Goal: Task Accomplishment & Management: Use online tool/utility

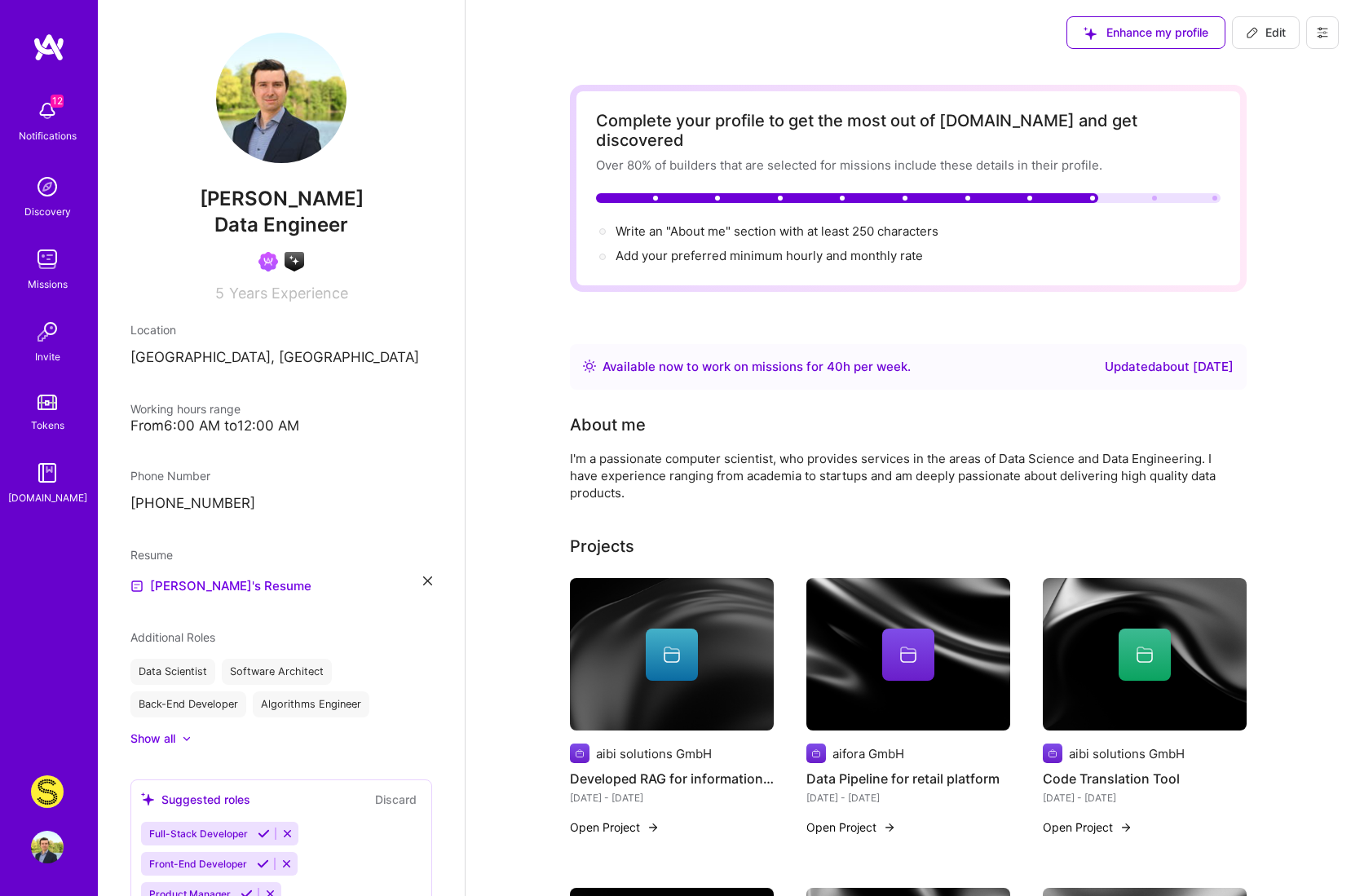
click at [50, 794] on img at bounding box center [47, 792] width 32 height 32
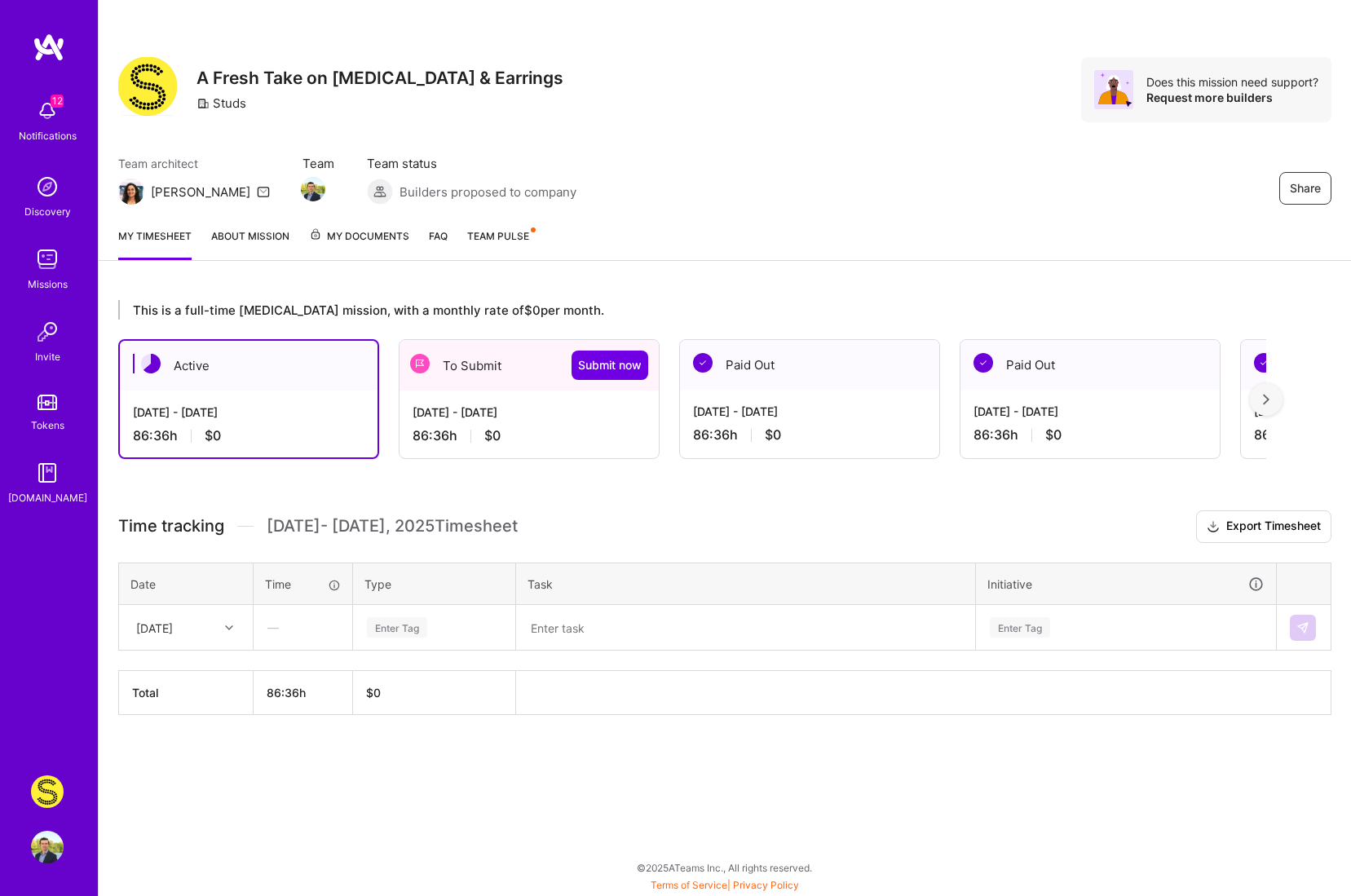
click at [537, 404] on div "Aug 16 - Aug 31, 2025" at bounding box center [529, 412] width 233 height 17
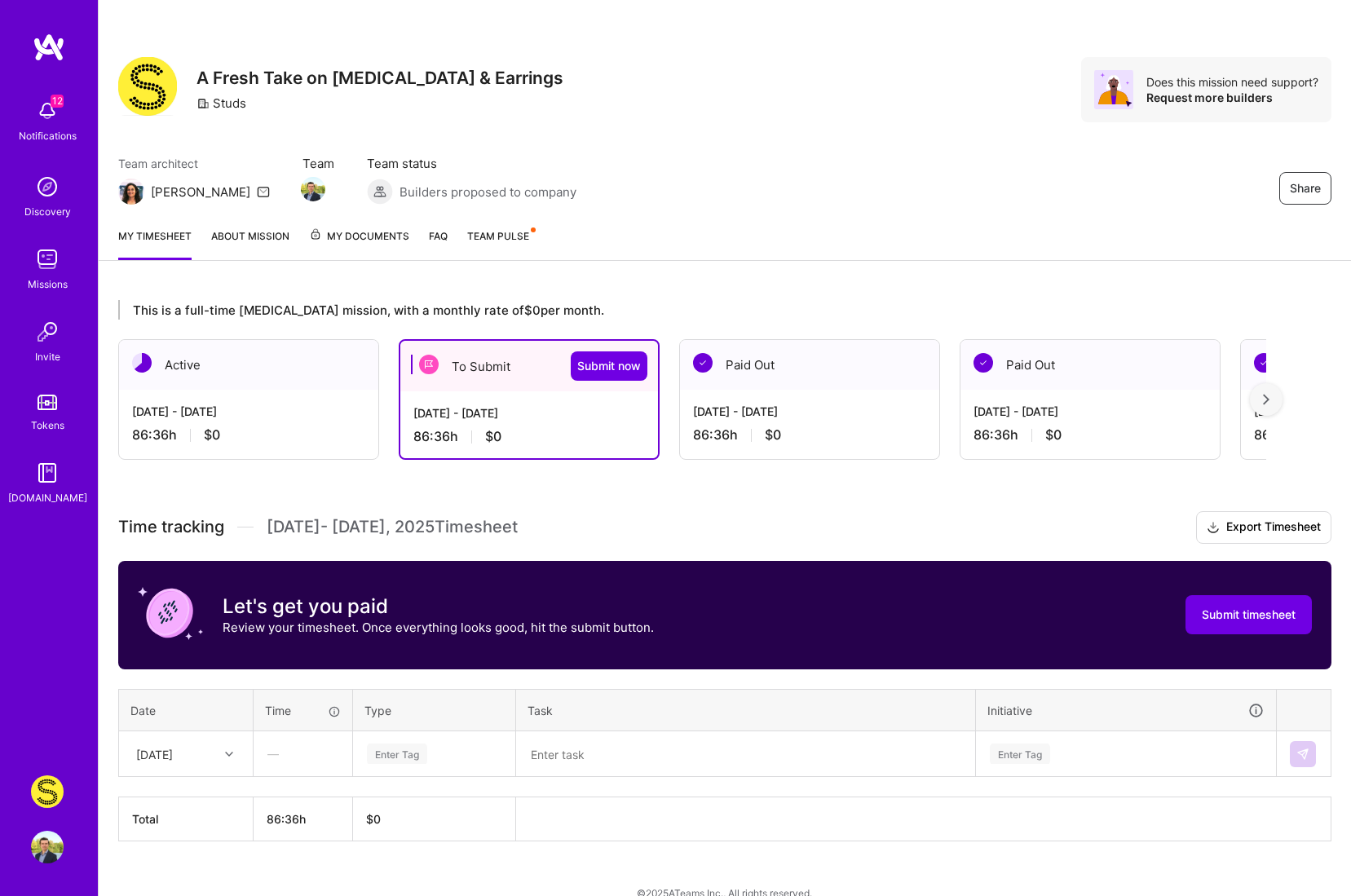
click at [286, 754] on div "—" at bounding box center [303, 754] width 97 height 43
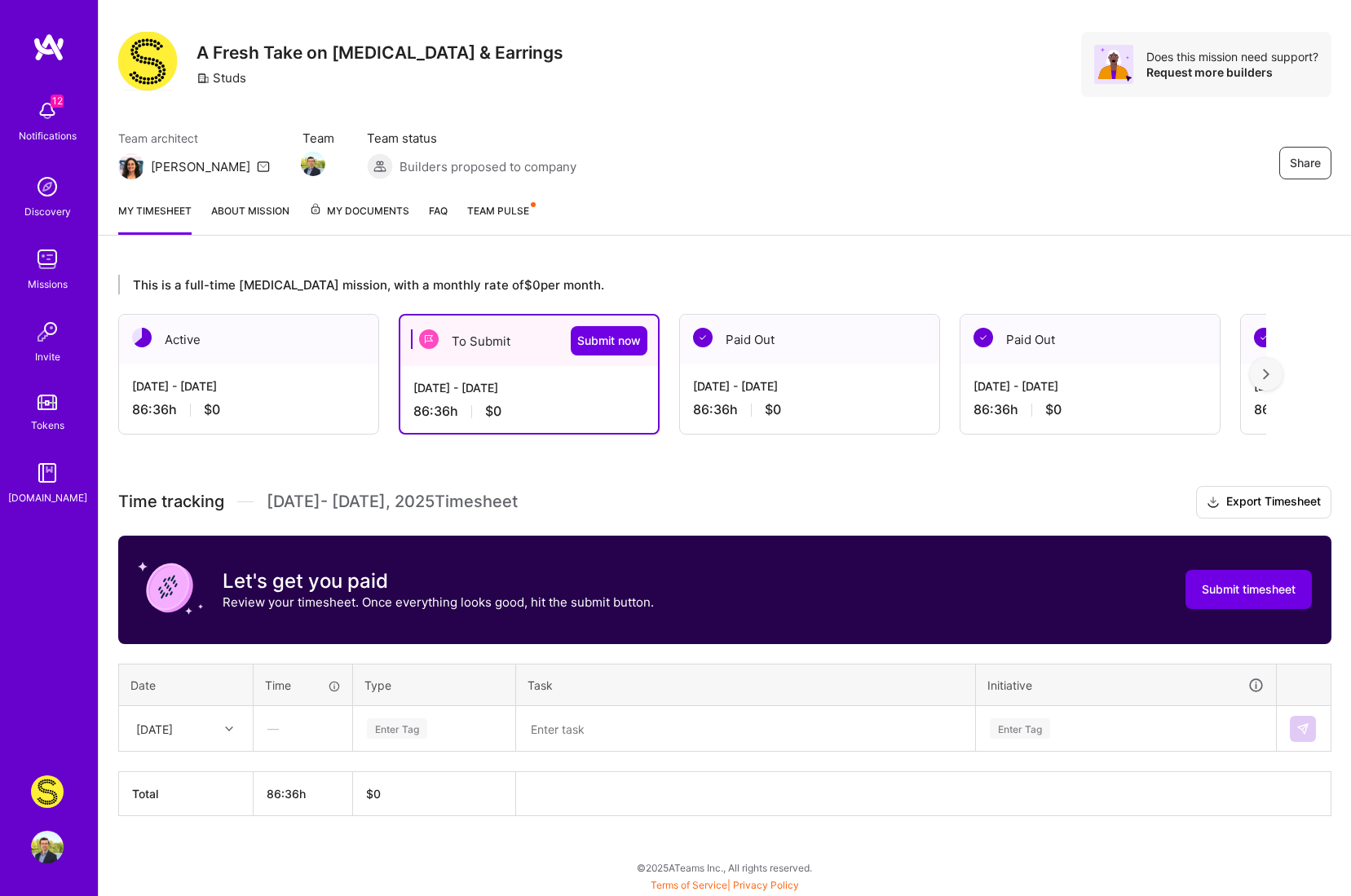
click at [235, 750] on div "Sat, Aug 16" at bounding box center [186, 728] width 132 height 43
click at [501, 845] on div "This is a full-time retainer mission, with a monthly rate of $0 per month. Acti…" at bounding box center [725, 576] width 1253 height 641
click at [667, 736] on textarea at bounding box center [746, 729] width 456 height 42
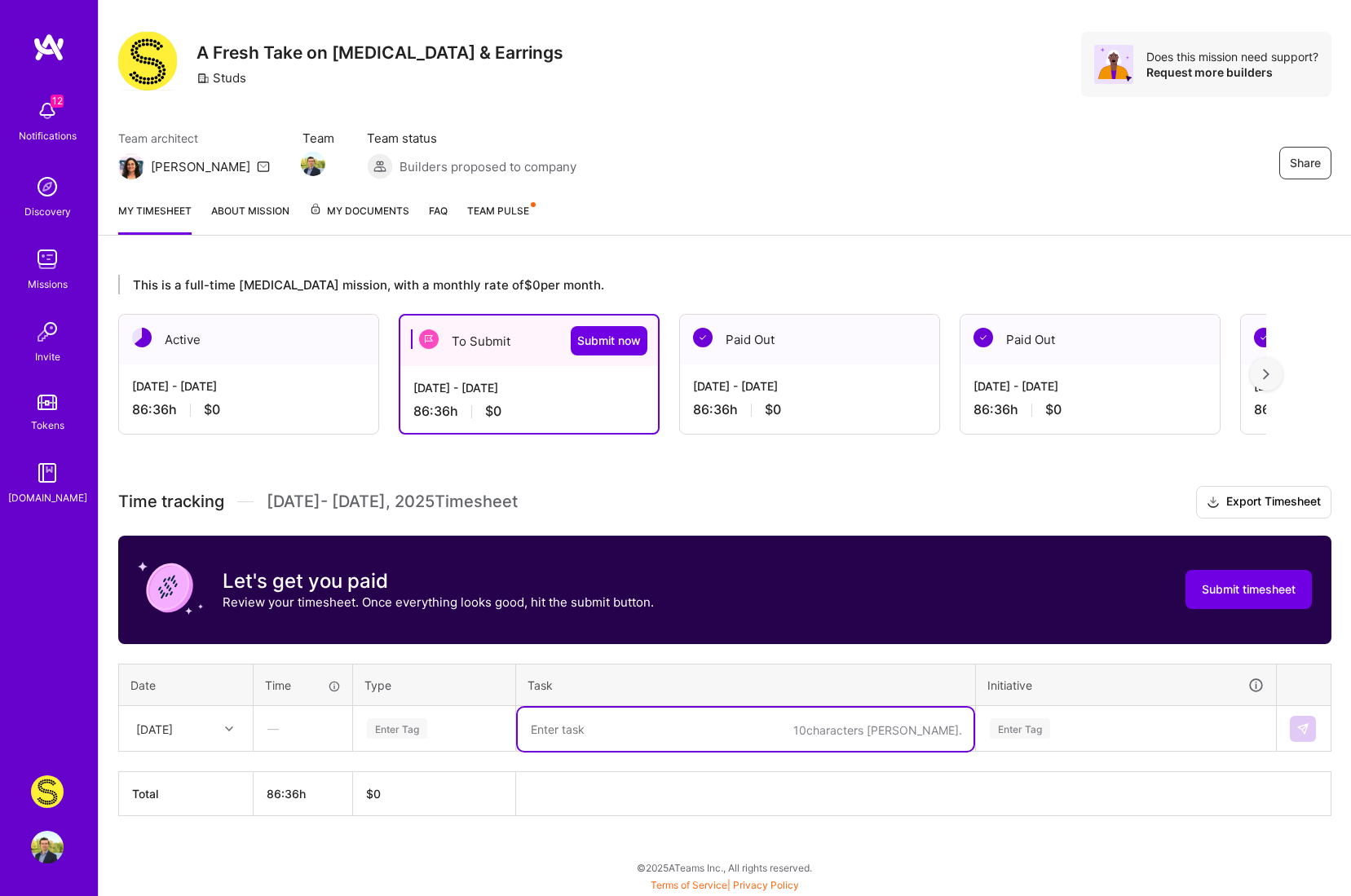
drag, startPoint x: 300, startPoint y: 728, endPoint x: 318, endPoint y: 713, distance: 23.4
click at [300, 728] on div "—" at bounding box center [303, 728] width 97 height 43
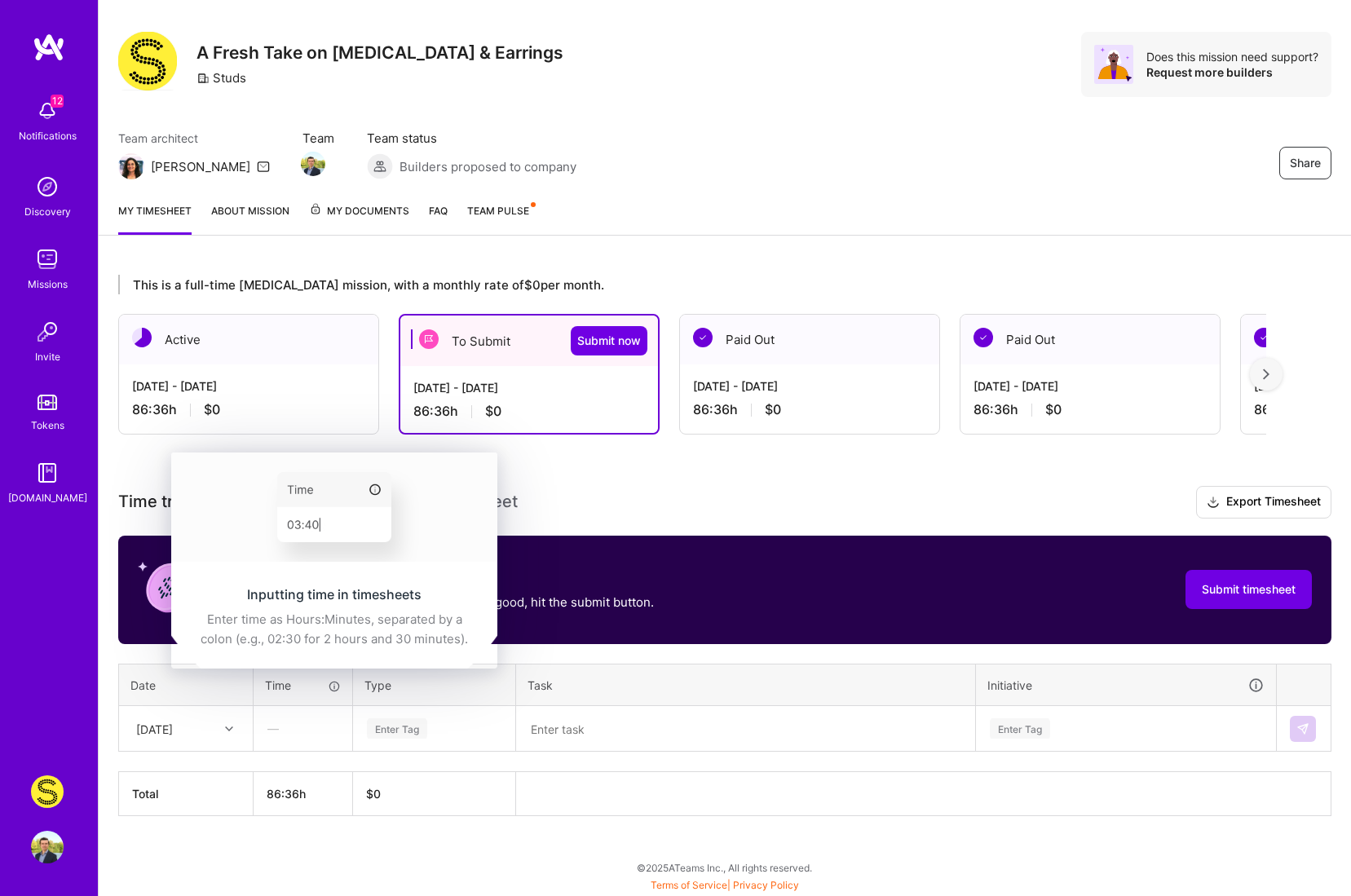
click at [334, 686] on icon at bounding box center [334, 686] width 13 height 13
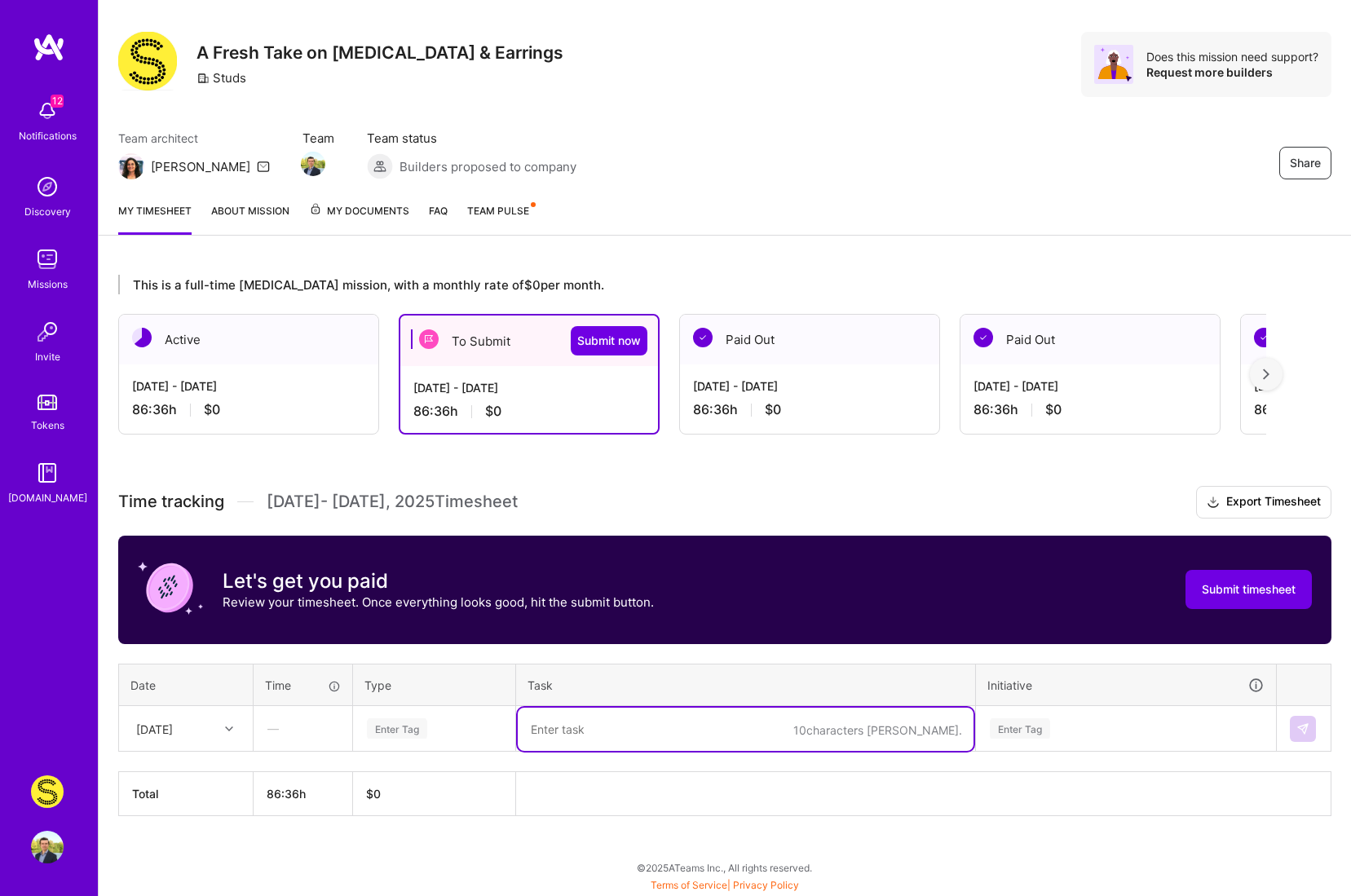
click at [614, 724] on textarea at bounding box center [746, 729] width 456 height 43
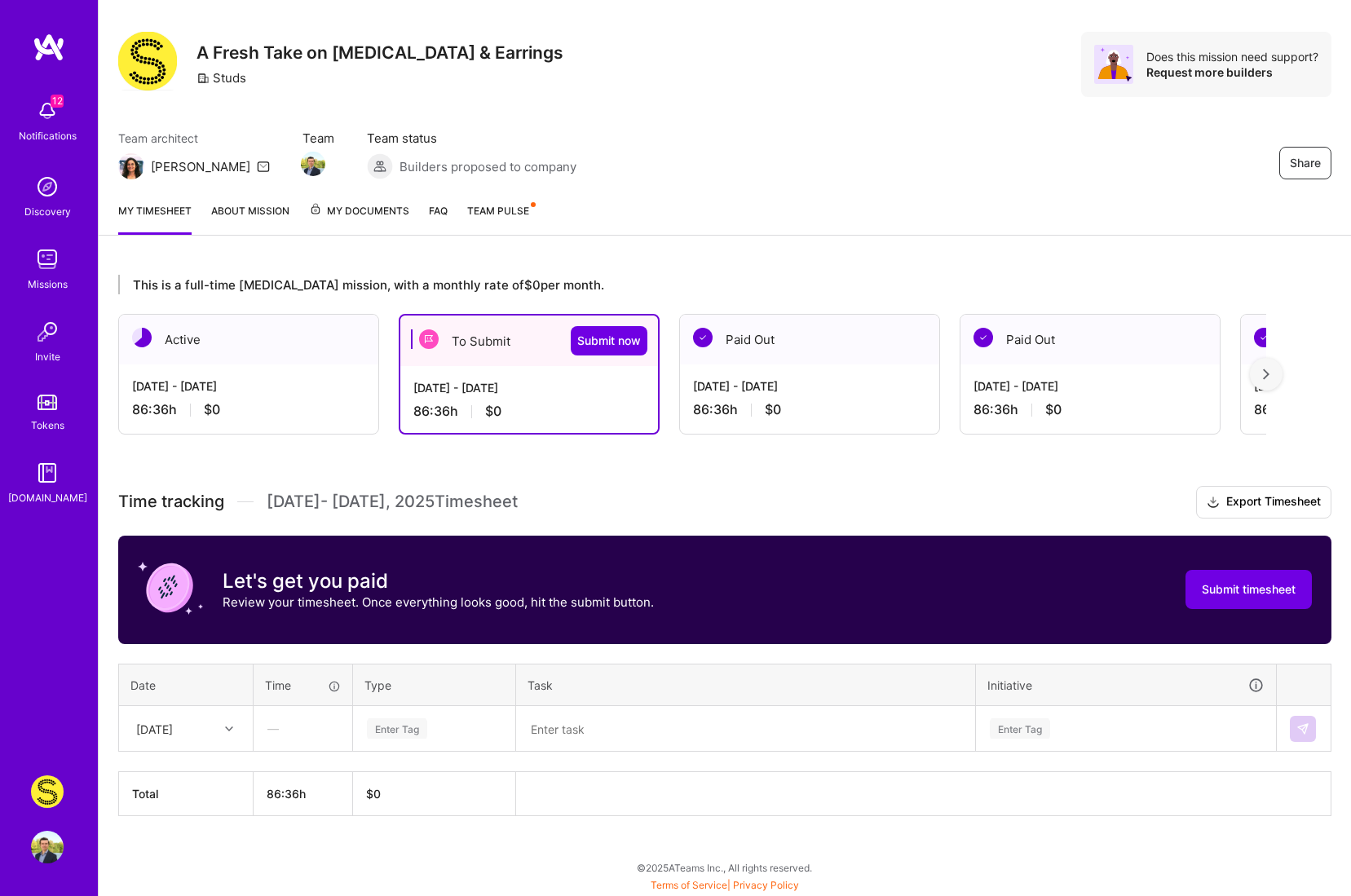
click at [267, 721] on div "—" at bounding box center [303, 728] width 97 height 43
click at [279, 734] on div "—" at bounding box center [303, 728] width 97 height 43
click at [281, 732] on div "—" at bounding box center [303, 728] width 97 height 43
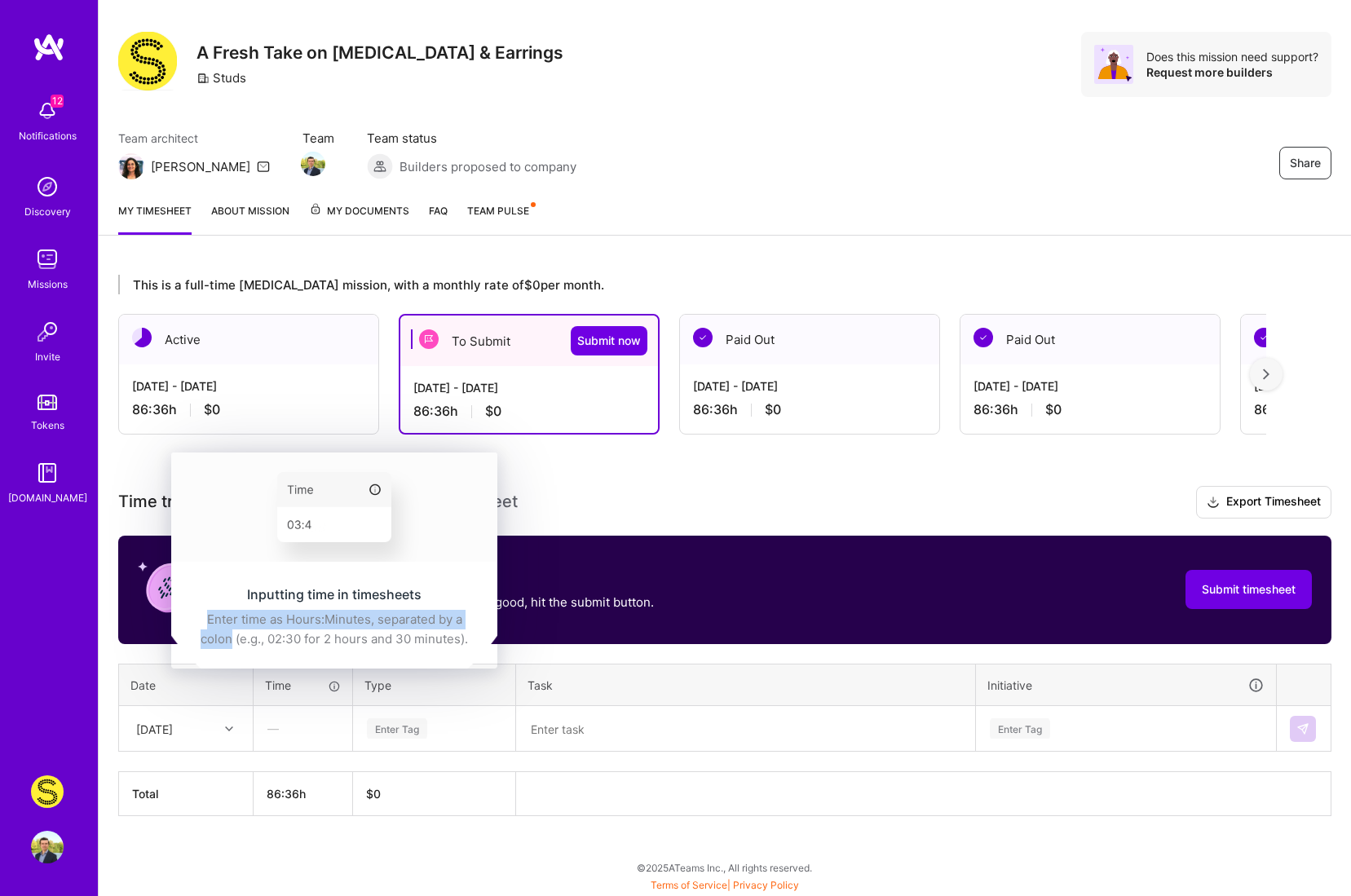
drag, startPoint x: 206, startPoint y: 619, endPoint x: 231, endPoint y: 632, distance: 28.2
click at [232, 632] on div "Enter time as Hours:Minutes, separated by a colon (e.g., 02:30 for 2 hours and …" at bounding box center [334, 630] width 287 height 39
copy div "Enter time as Hours:Minutes, separated by a colon"
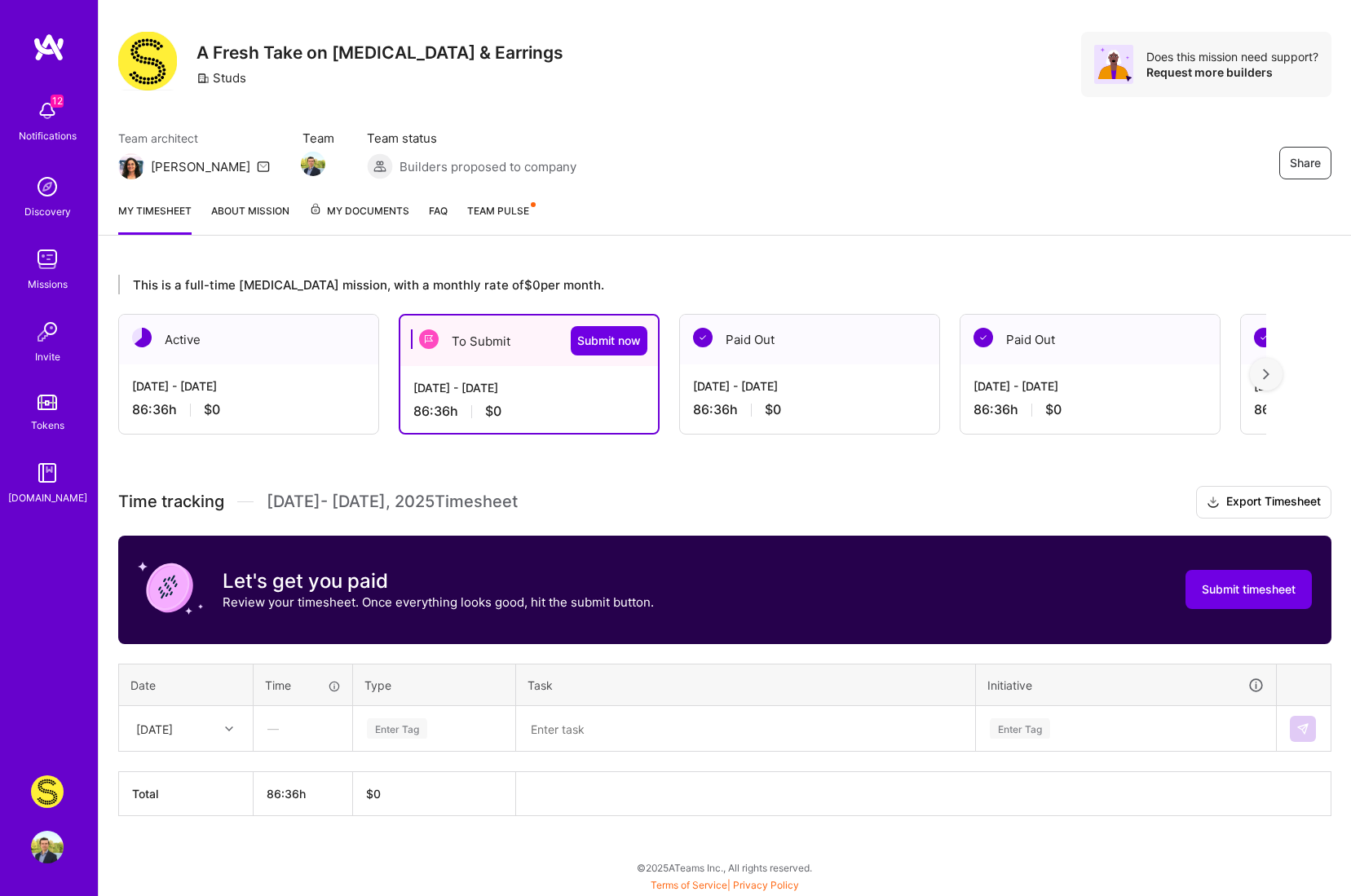
drag, startPoint x: 688, startPoint y: 132, endPoint x: 365, endPoint y: 11, distance: 344.9
click at [686, 131] on div "Team architect Ella Team Team status Builders proposed to company Share" at bounding box center [726, 154] width 1214 height 50
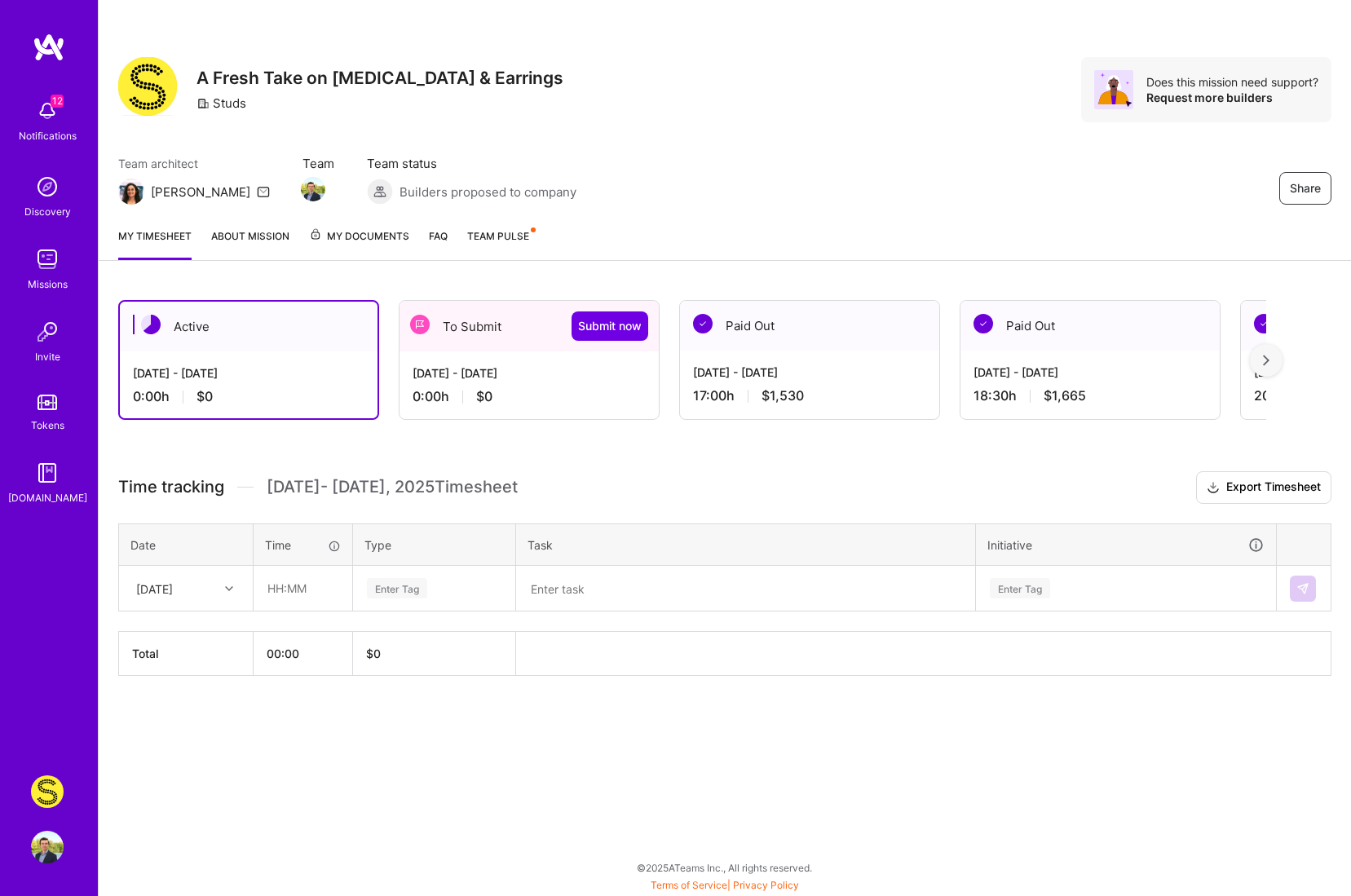
click at [550, 369] on div "[DATE] - [DATE]" at bounding box center [529, 373] width 233 height 17
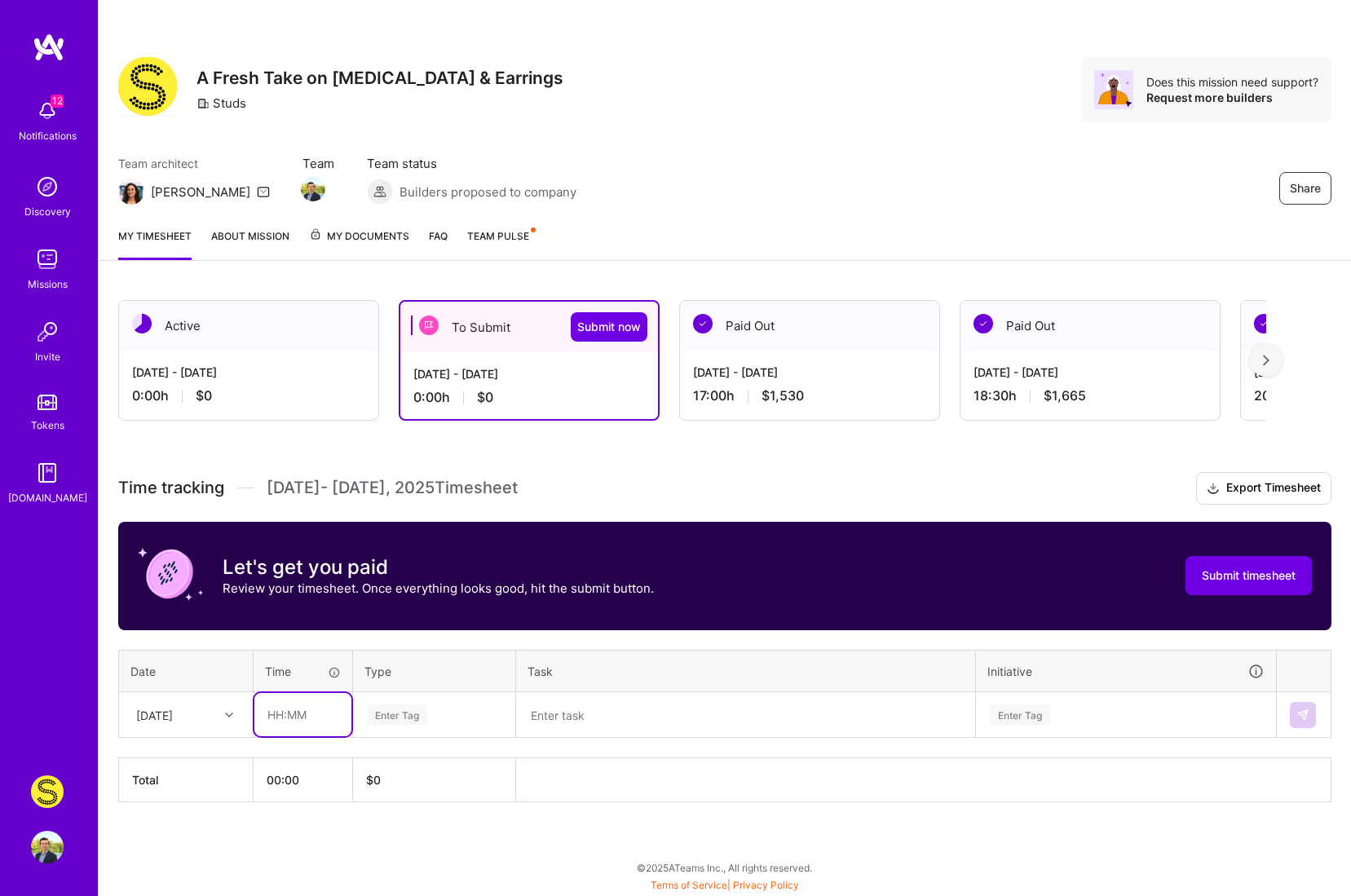
click at [309, 713] on input "text" at bounding box center [303, 715] width 97 height 43
click at [859, 374] on div "[DATE] - [DATE]" at bounding box center [809, 372] width 233 height 17
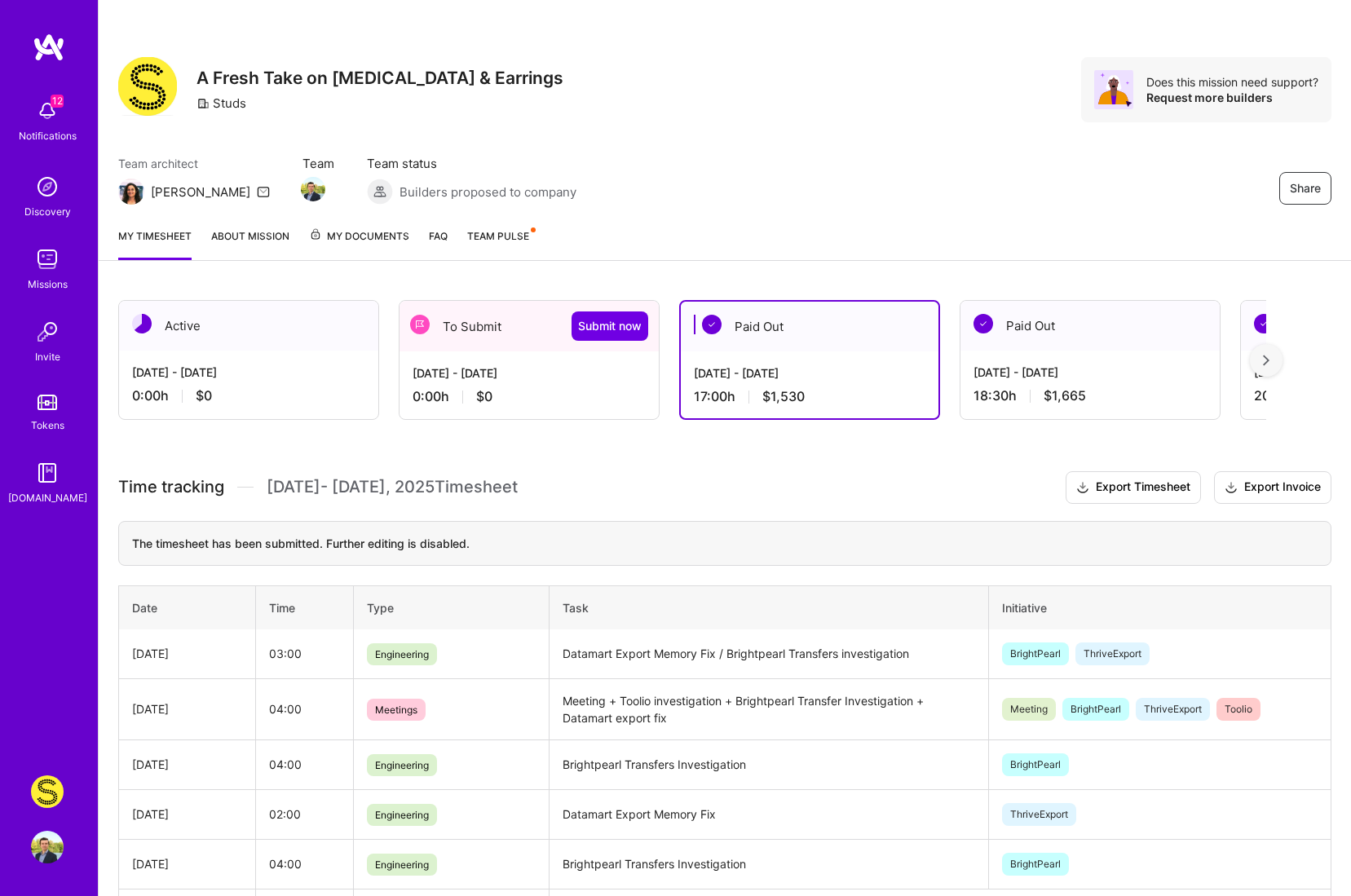
scroll to position [118, 0]
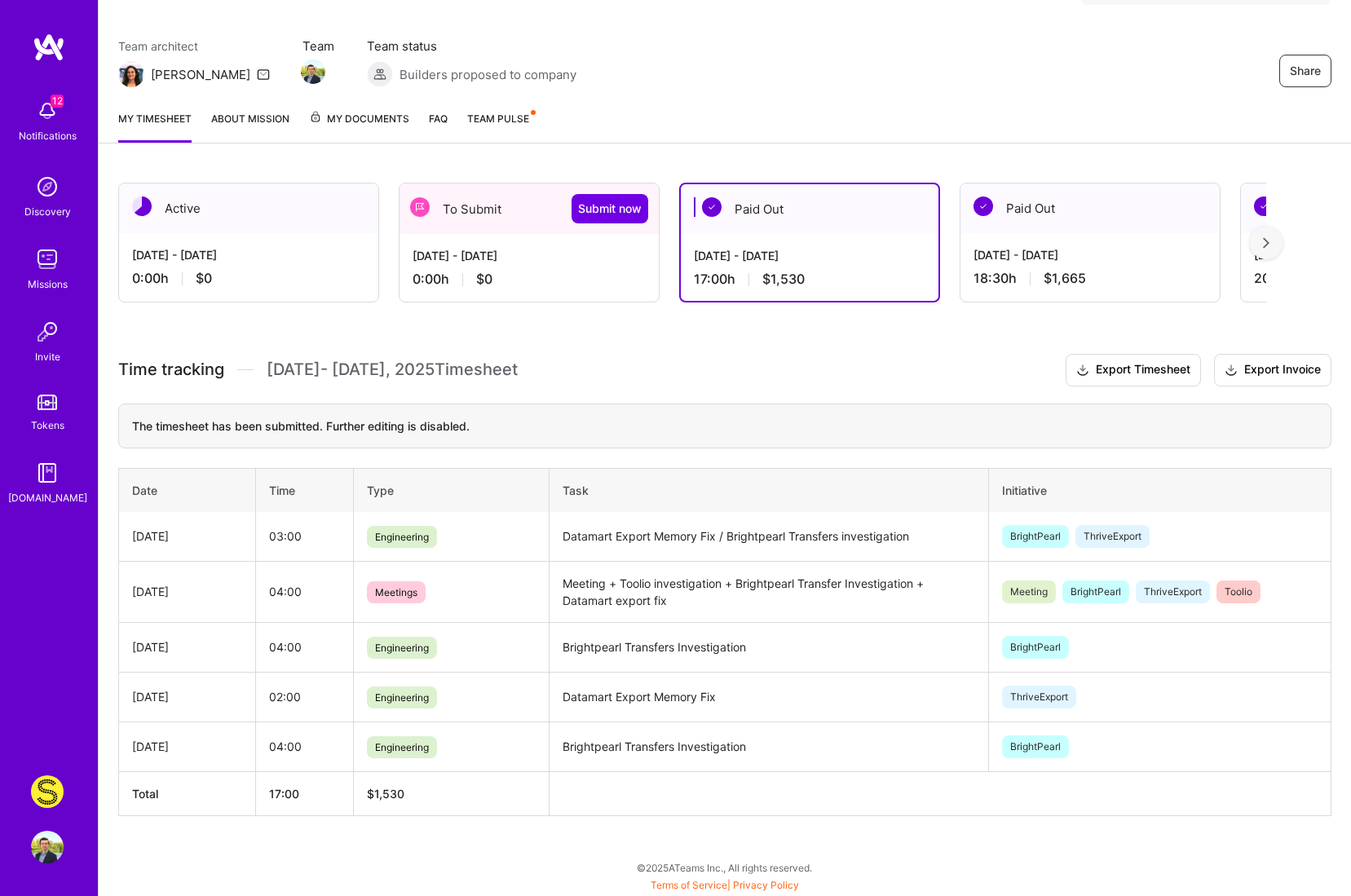
click at [550, 278] on div "0:00 h $0" at bounding box center [529, 279] width 233 height 17
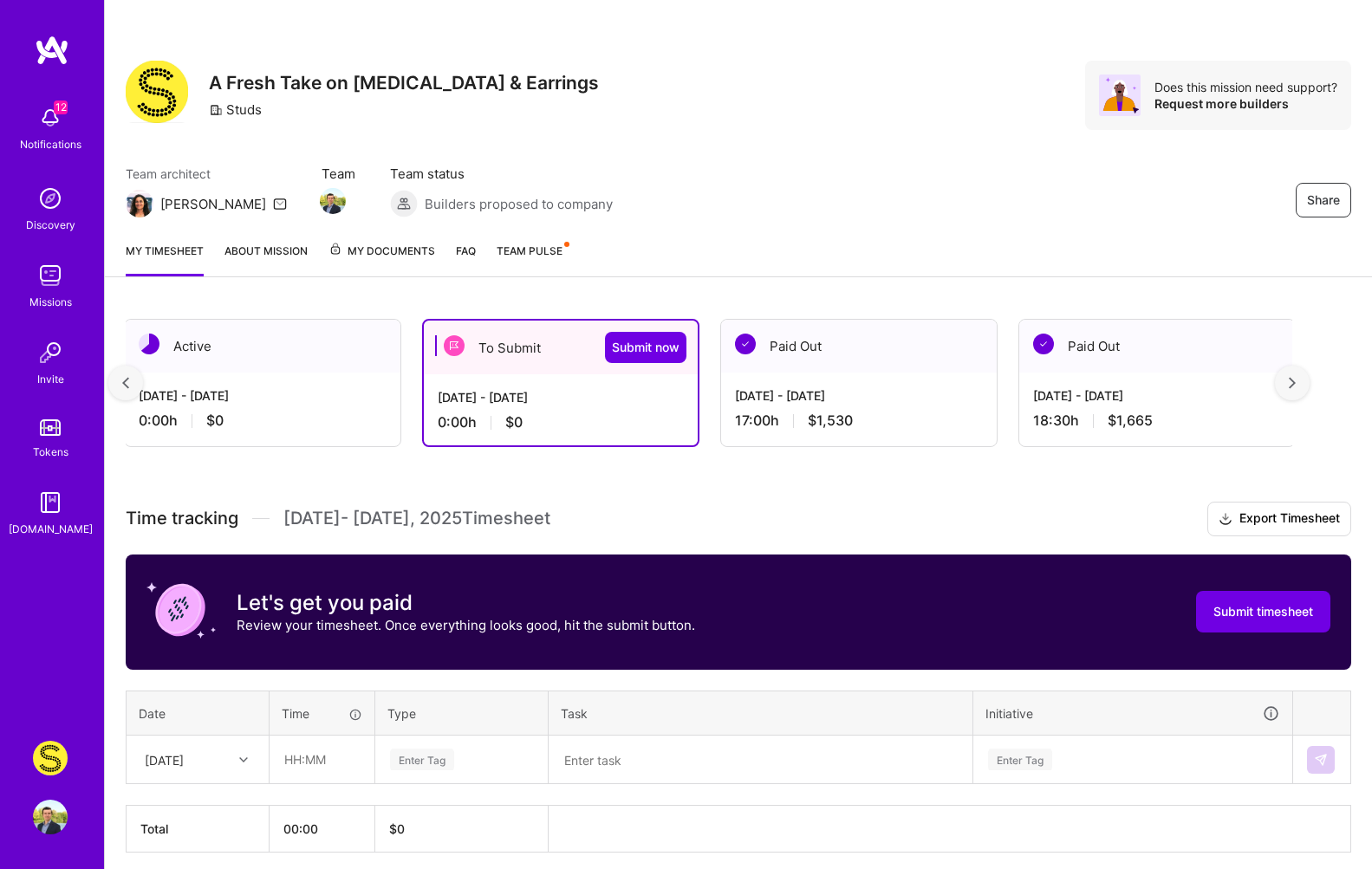
scroll to position [68, 0]
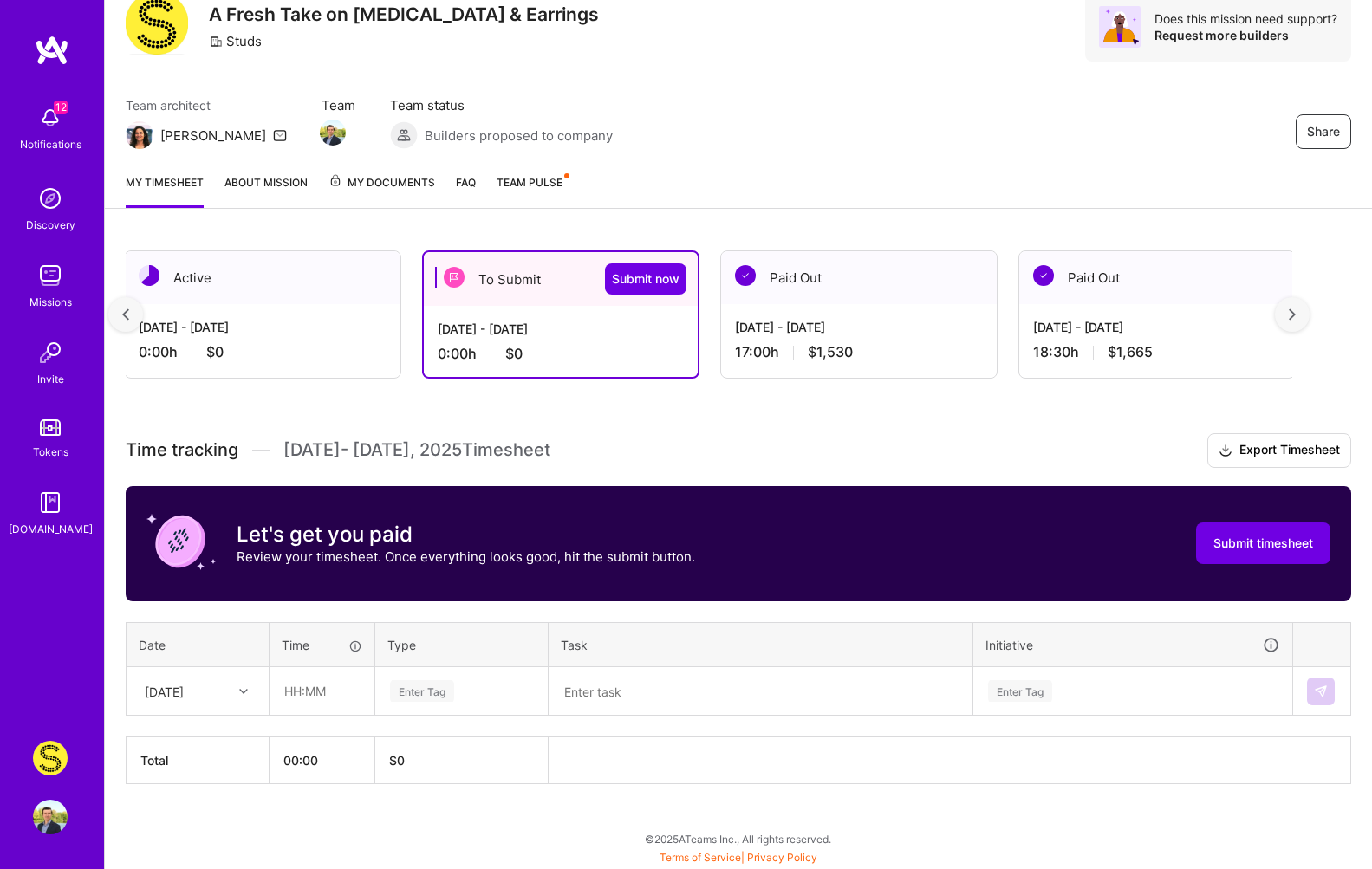
click at [859, 135] on div "Team architect [PERSON_NAME] Team Team status Builders proposed to company Share" at bounding box center [739, 122] width 1225 height 53
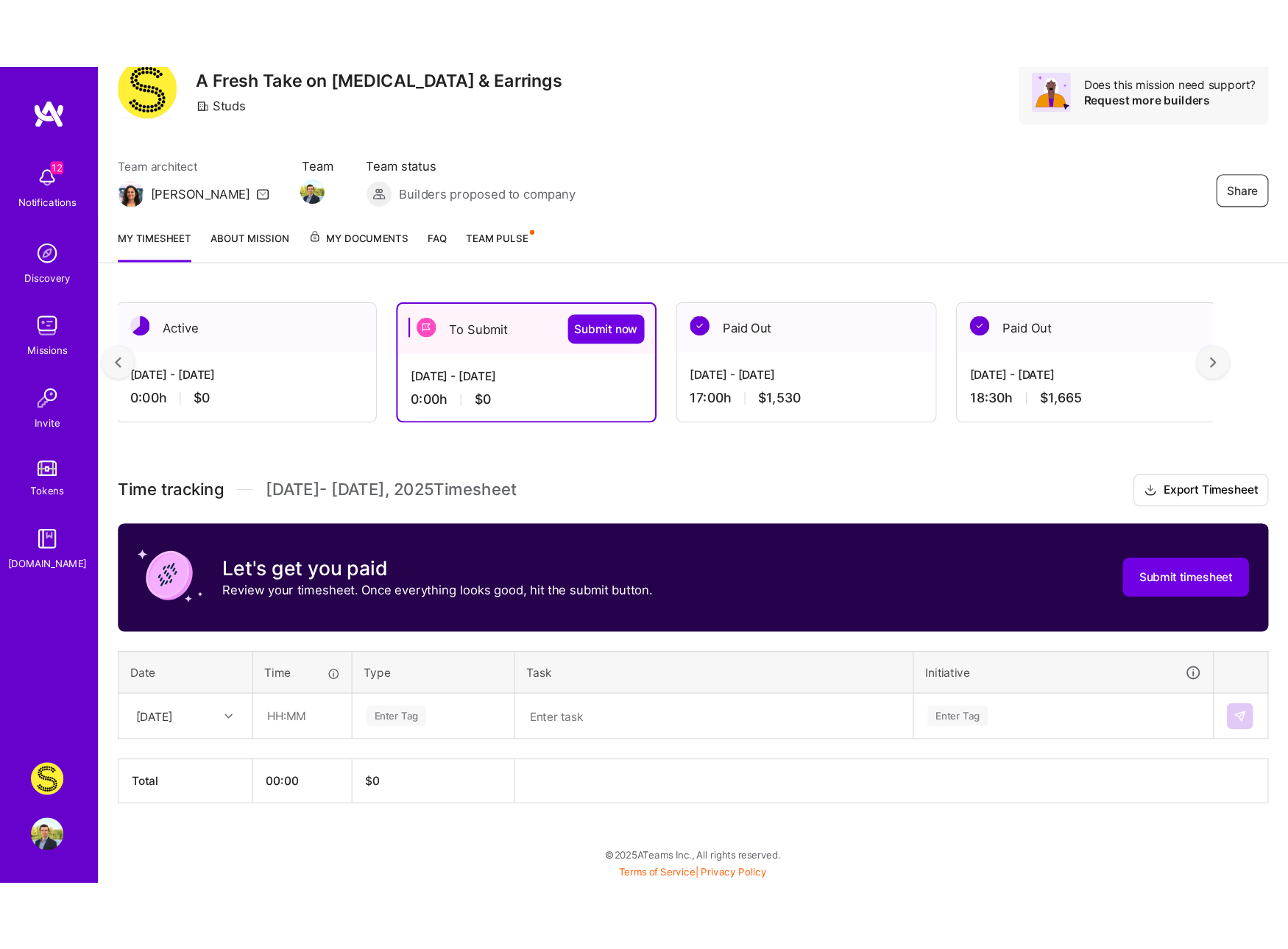
scroll to position [0, 0]
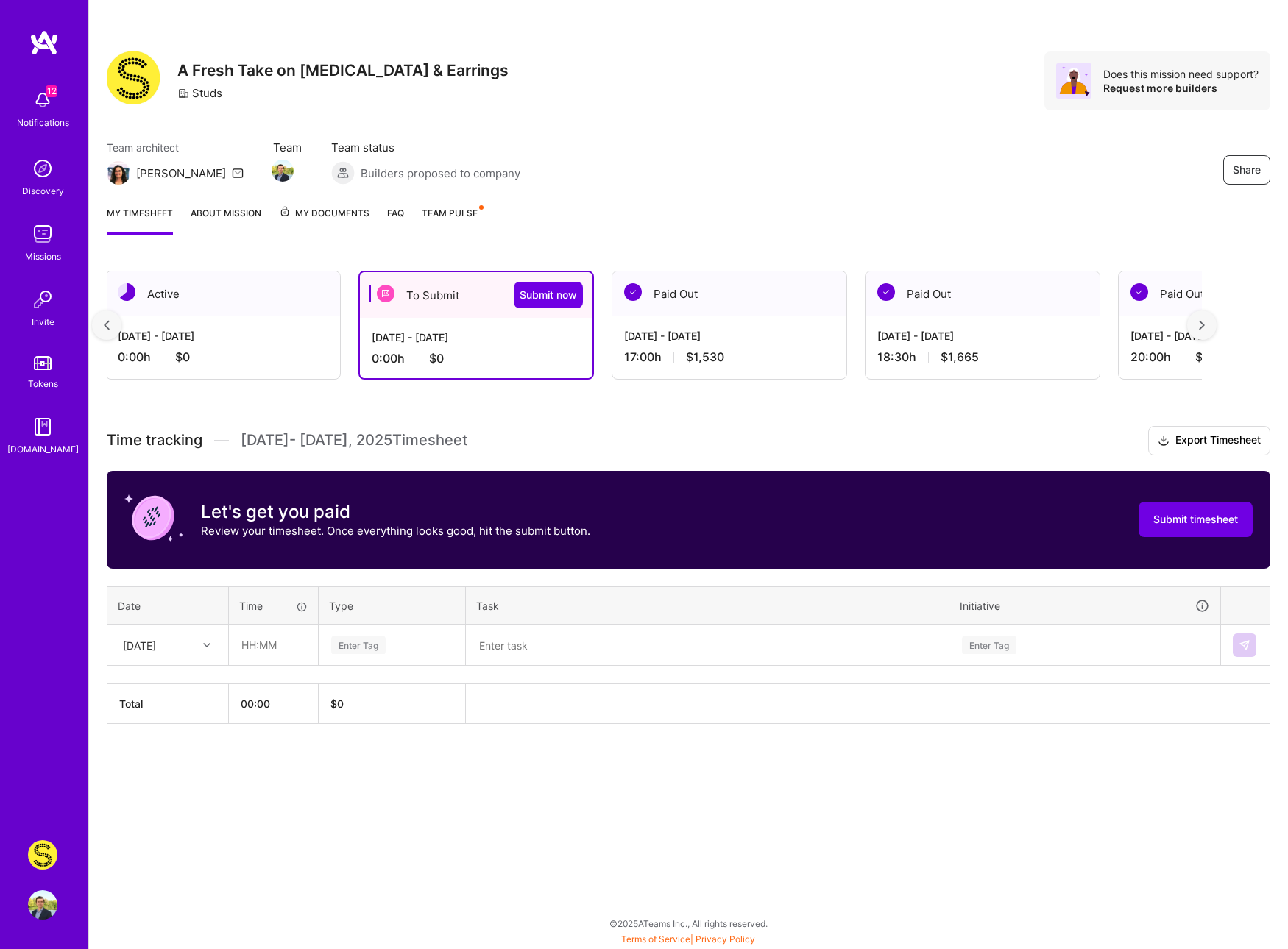
click at [772, 333] on div "[DATE] - [DATE]" at bounding box center [729, 336] width 210 height 15
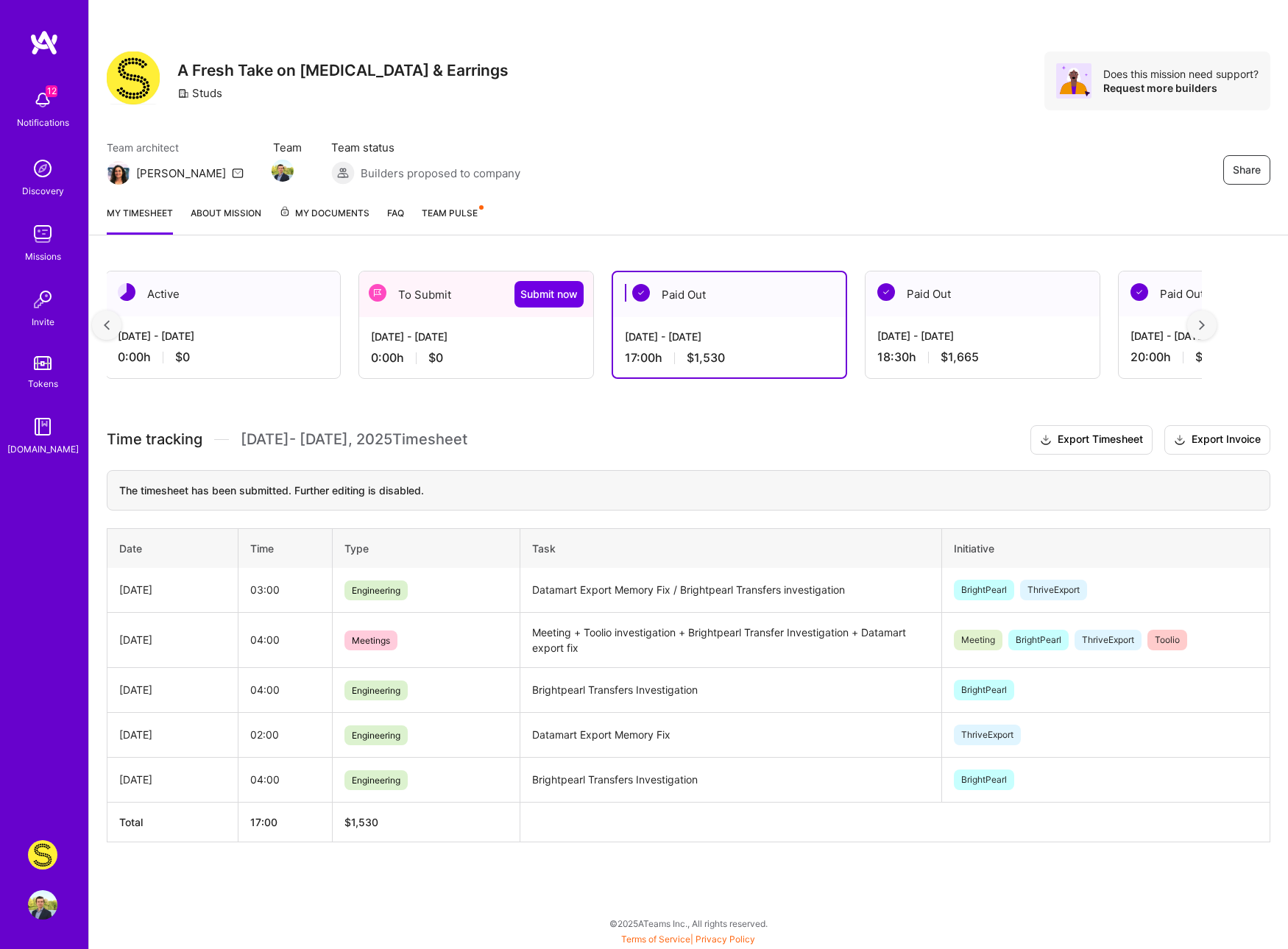
click at [506, 357] on div "0:00 h $0" at bounding box center [476, 358] width 210 height 15
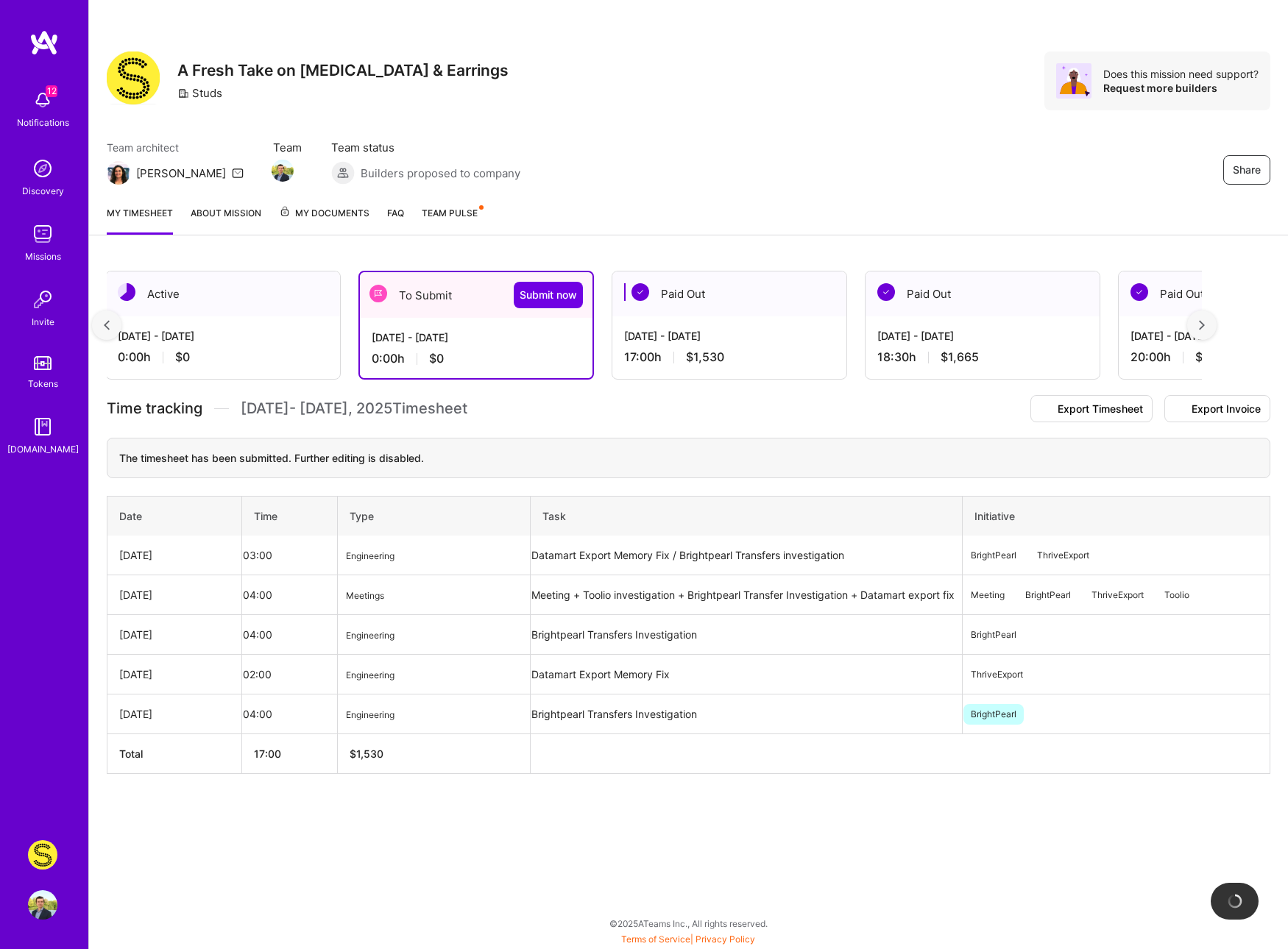
click at [463, 353] on div "0:00 h $0" at bounding box center [476, 359] width 209 height 15
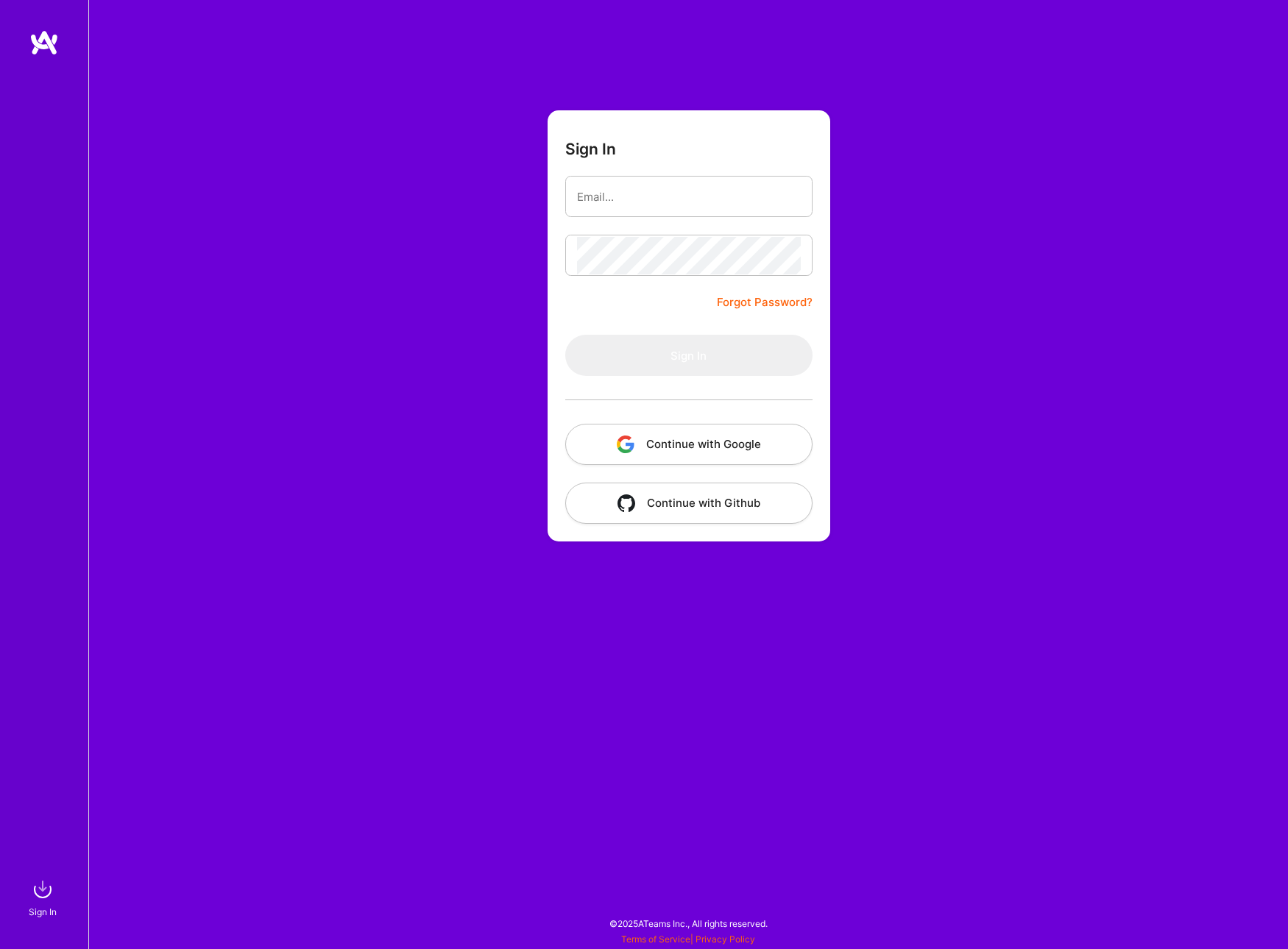
click at [732, 444] on button "Continue with Google" at bounding box center [688, 444] width 247 height 41
